Goal: Task Accomplishment & Management: Manage account settings

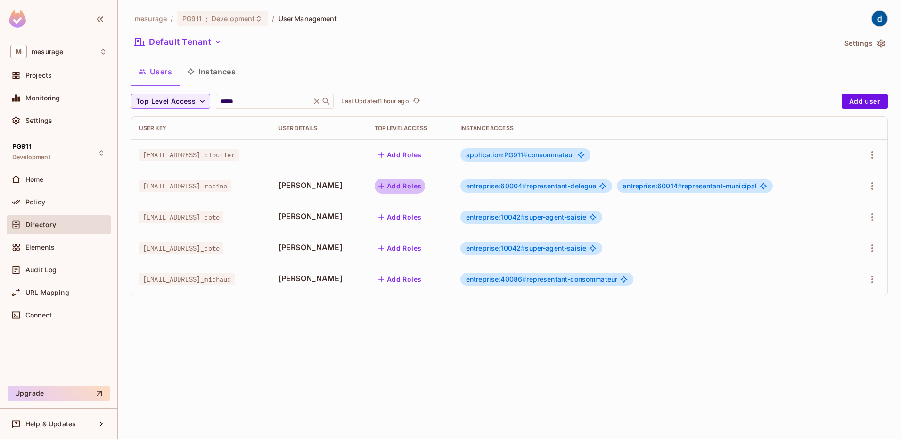
click at [377, 184] on icon "button" at bounding box center [381, 185] width 9 height 9
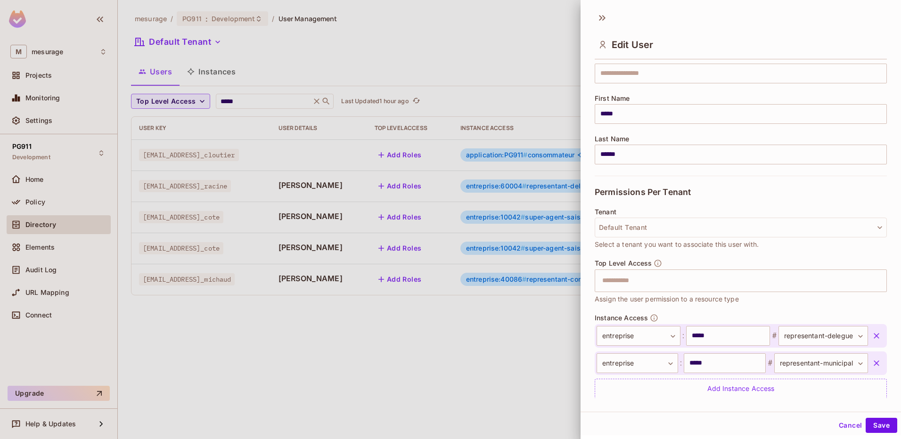
scroll to position [94, 0]
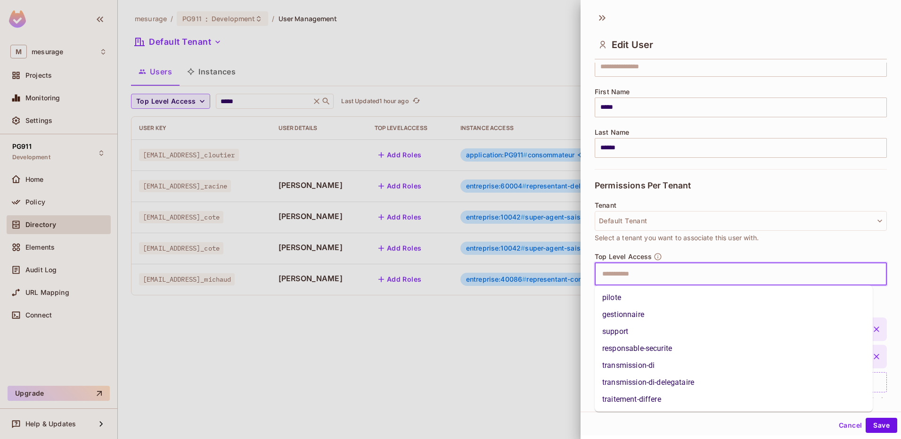
click at [622, 279] on input "text" at bounding box center [733, 274] width 272 height 19
click at [625, 303] on li "pilote" at bounding box center [734, 297] width 278 height 17
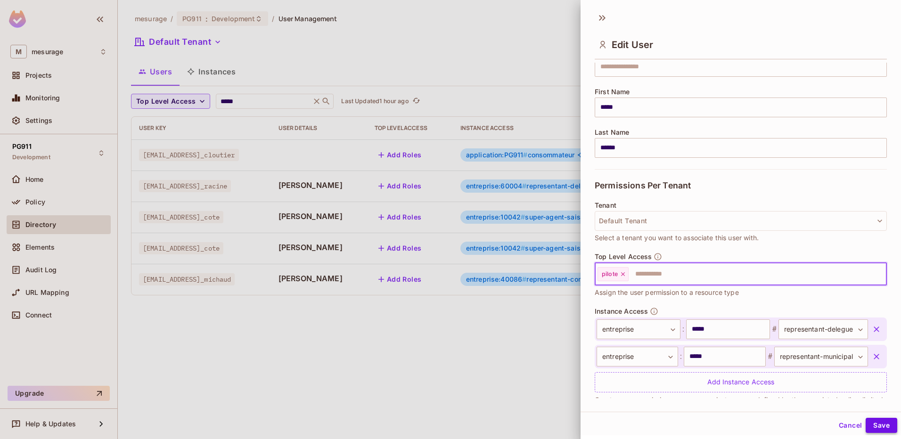
click at [871, 427] on button "Save" at bounding box center [882, 425] width 32 height 15
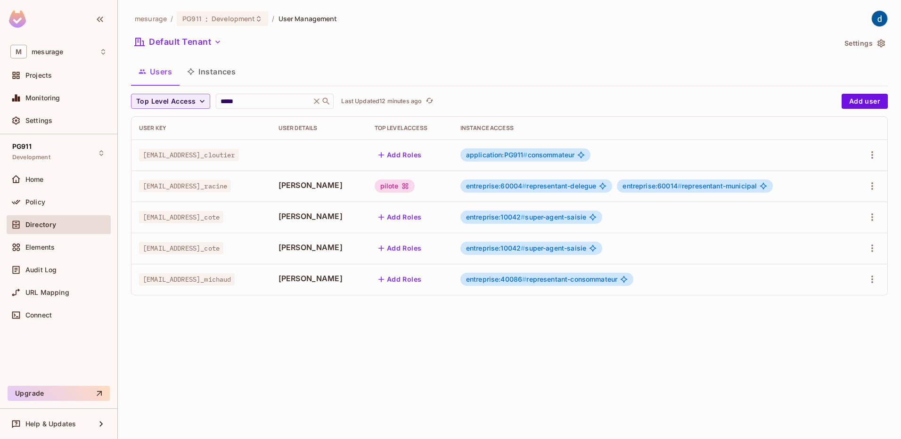
click at [375, 190] on div "pilote" at bounding box center [395, 186] width 40 height 13
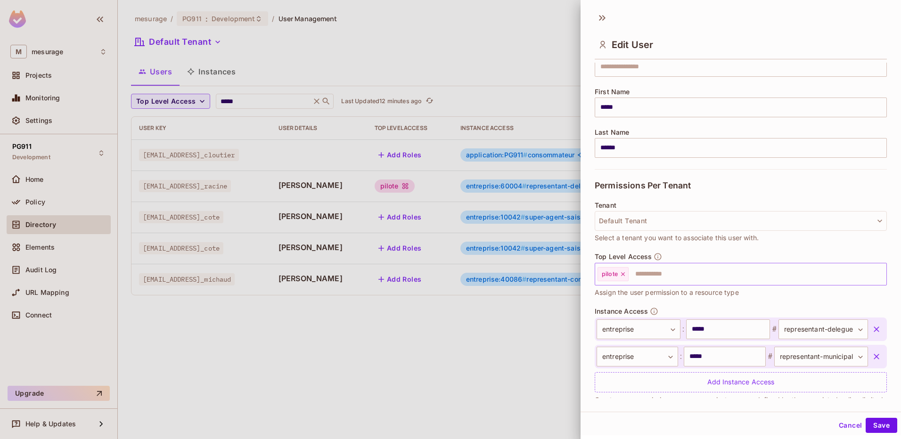
click at [624, 275] on icon at bounding box center [623, 274] width 7 height 7
click at [871, 428] on button "Save" at bounding box center [882, 425] width 32 height 15
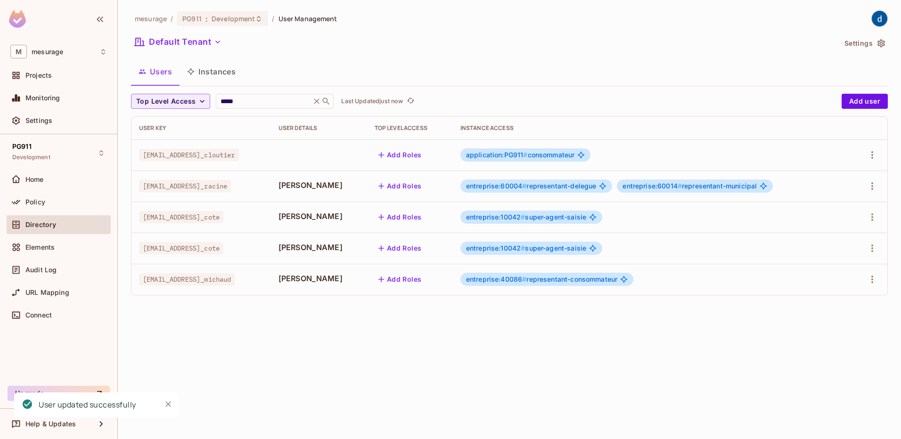
click at [295, 189] on span "[PERSON_NAME]" at bounding box center [319, 185] width 81 height 10
click at [375, 185] on button "Add Roles" at bounding box center [400, 186] width 51 height 15
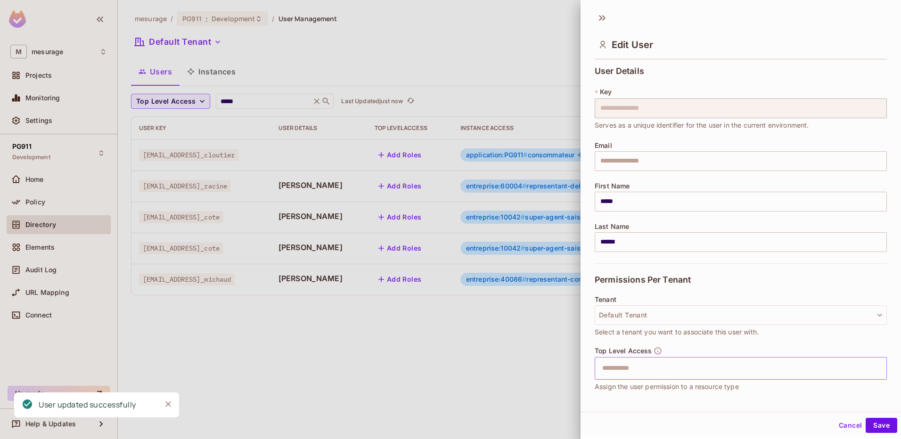
click at [632, 370] on input "text" at bounding box center [733, 368] width 272 height 19
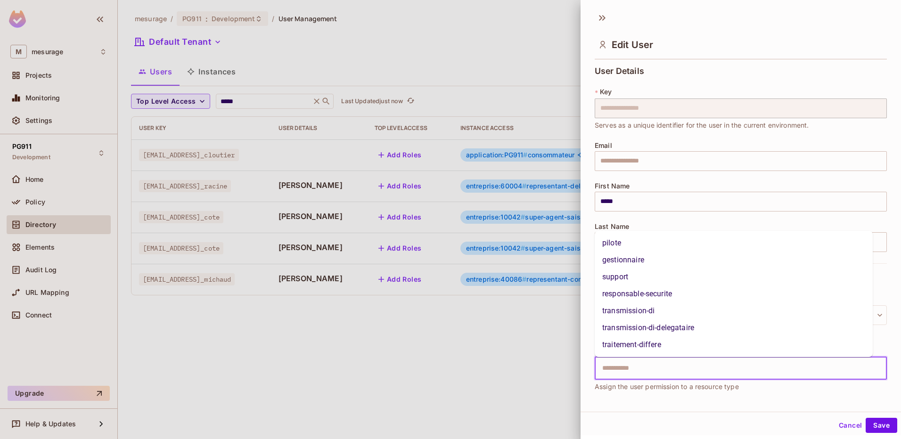
click at [630, 246] on li "pilote" at bounding box center [734, 243] width 278 height 17
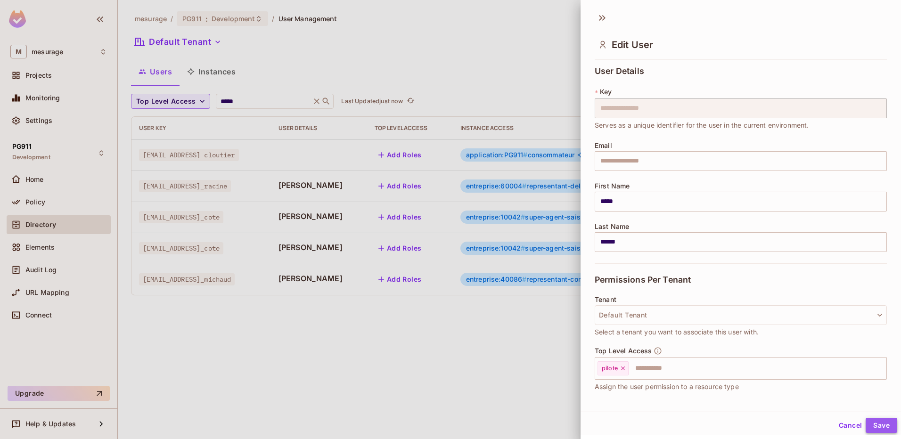
click at [869, 423] on button "Save" at bounding box center [882, 425] width 32 height 15
